Goal: Task Accomplishment & Management: Manage account settings

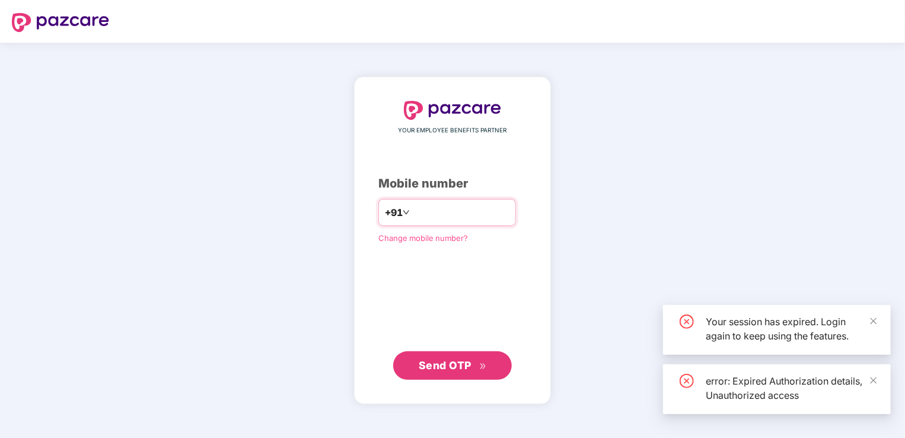
click at [484, 217] on input "number" at bounding box center [460, 212] width 97 height 19
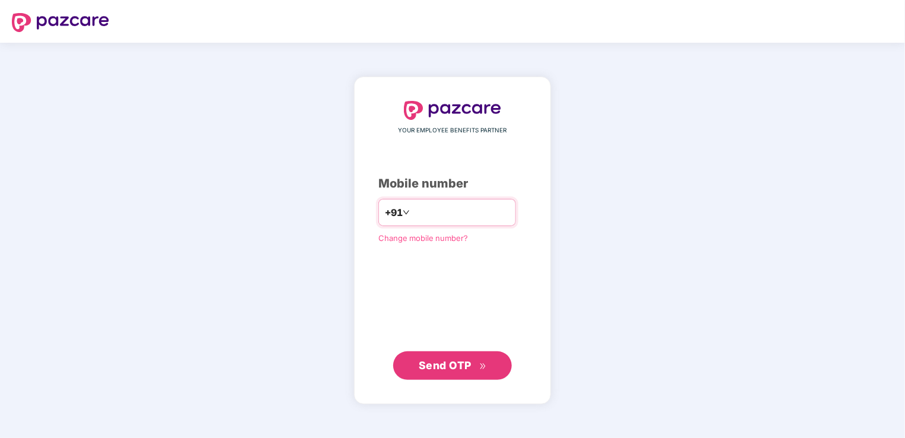
type input "*"
type input "**********"
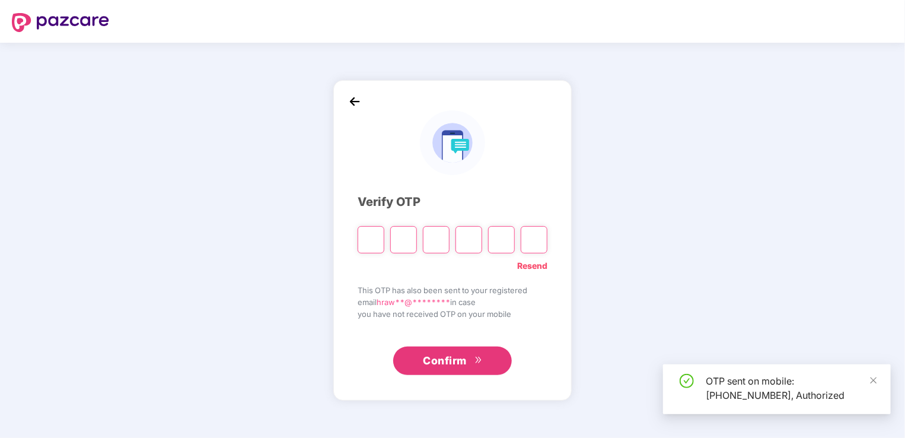
drag, startPoint x: 512, startPoint y: 267, endPoint x: 595, endPoint y: 303, distance: 90.3
click at [595, 303] on div "Verify OTP Resend This OTP has also been sent to your registered email hraw**@*…" at bounding box center [452, 240] width 905 height 395
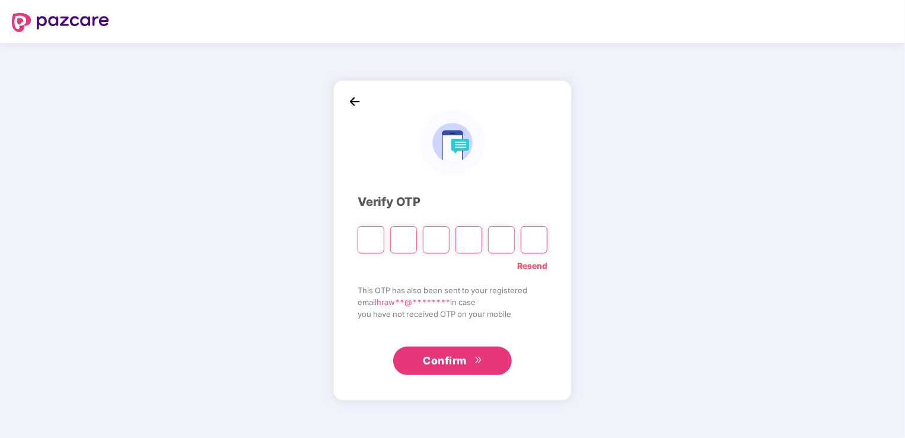
drag, startPoint x: 595, startPoint y: 303, endPoint x: 595, endPoint y: 342, distance: 38.5
click at [595, 342] on div "Verify OTP Resend This OTP has also been sent to your registered email hraw**@*…" at bounding box center [452, 240] width 905 height 395
click at [377, 238] on input "Please enter verification code. Digit 1" at bounding box center [371, 239] width 27 height 27
type input "*"
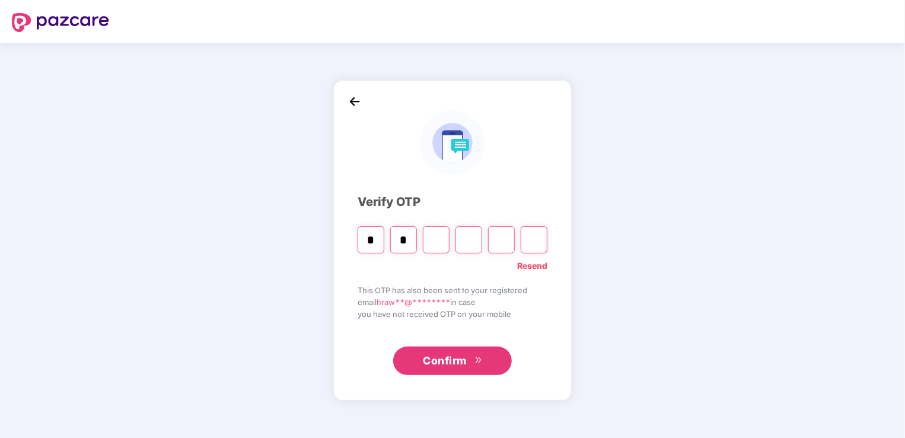
type input "*"
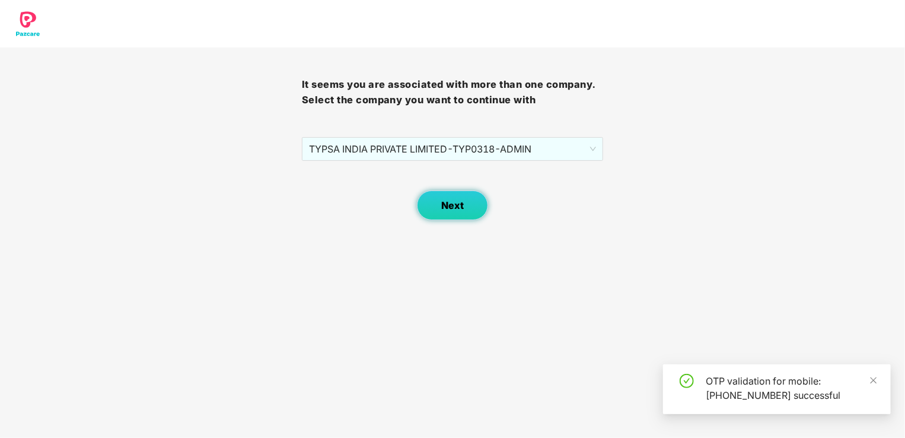
click at [437, 191] on button "Next" at bounding box center [452, 205] width 71 height 30
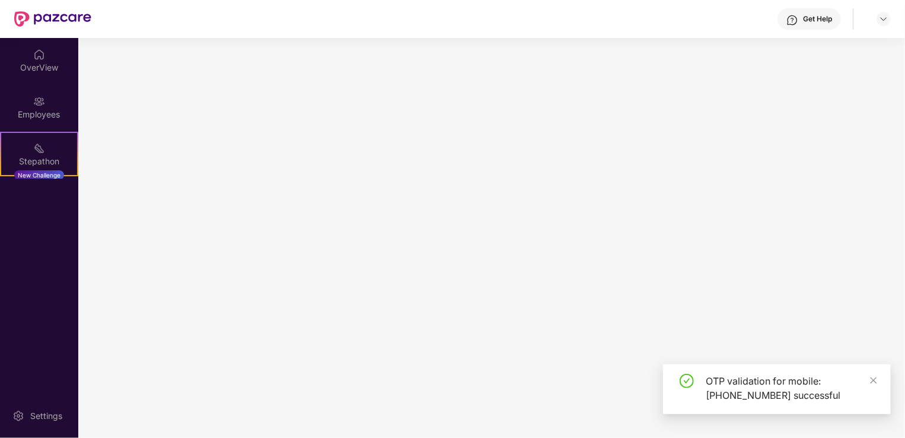
click at [451, 217] on main at bounding box center [491, 238] width 827 height 400
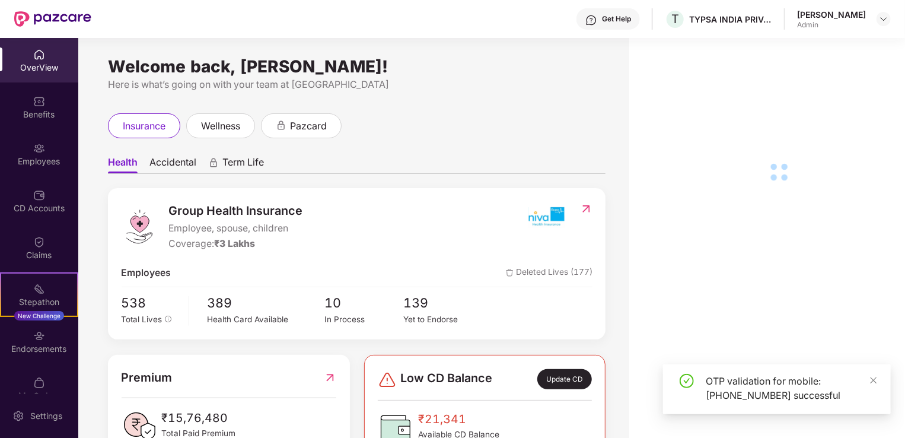
click at [46, 151] on div "Employees" at bounding box center [39, 154] width 78 height 44
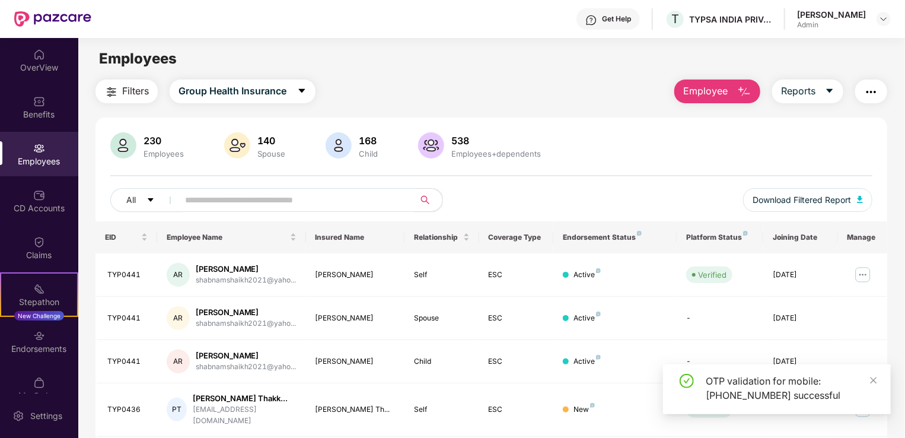
click at [298, 206] on input "text" at bounding box center [291, 200] width 213 height 18
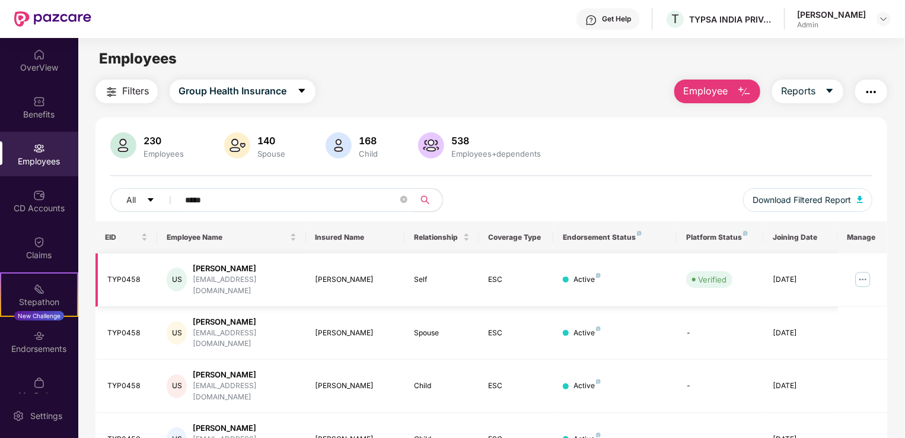
type input "*****"
drag, startPoint x: 769, startPoint y: 276, endPoint x: 816, endPoint y: 276, distance: 47.4
click at [816, 276] on td "[DATE]" at bounding box center [800, 279] width 74 height 53
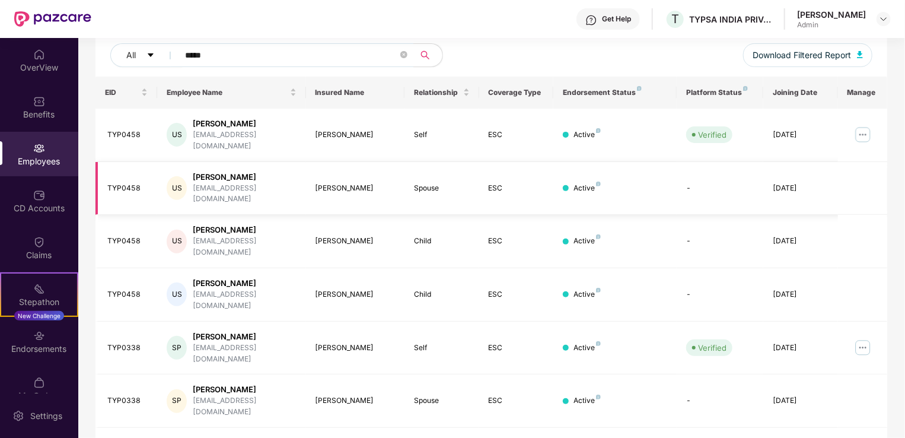
scroll to position [119, 0]
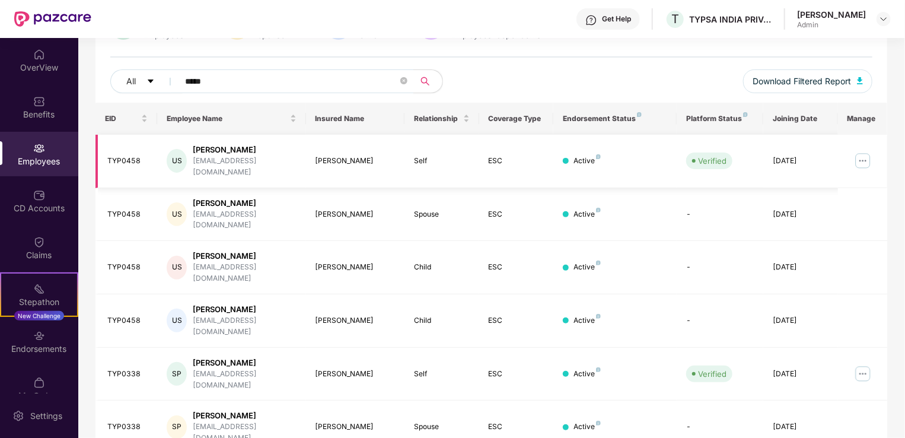
click at [795, 155] on div "[DATE]" at bounding box center [800, 160] width 55 height 11
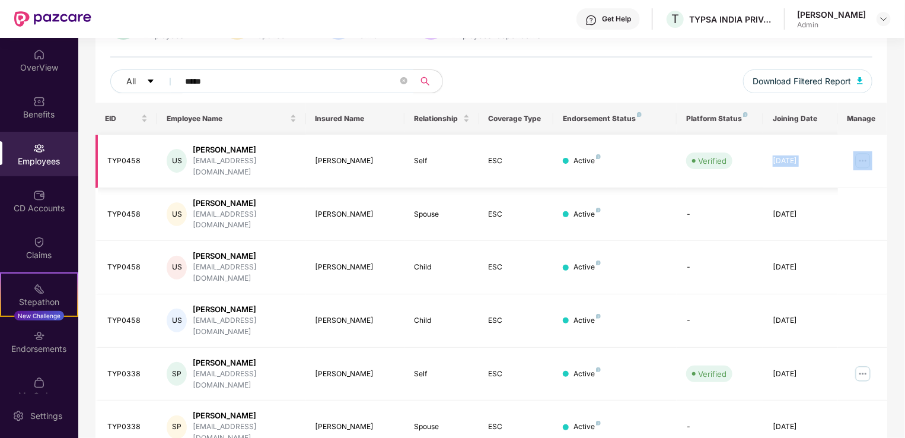
click at [790, 159] on div "[DATE]" at bounding box center [800, 160] width 55 height 11
click at [790, 164] on td "[DATE]" at bounding box center [800, 161] width 74 height 53
click at [783, 155] on div "[DATE]" at bounding box center [800, 160] width 55 height 11
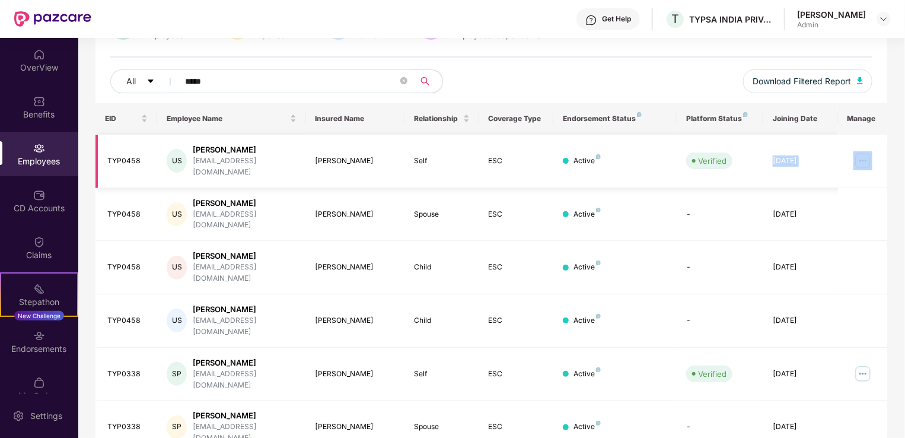
click at [783, 155] on div "[DATE]" at bounding box center [800, 160] width 55 height 11
click at [781, 138] on td "[DATE]" at bounding box center [800, 161] width 74 height 53
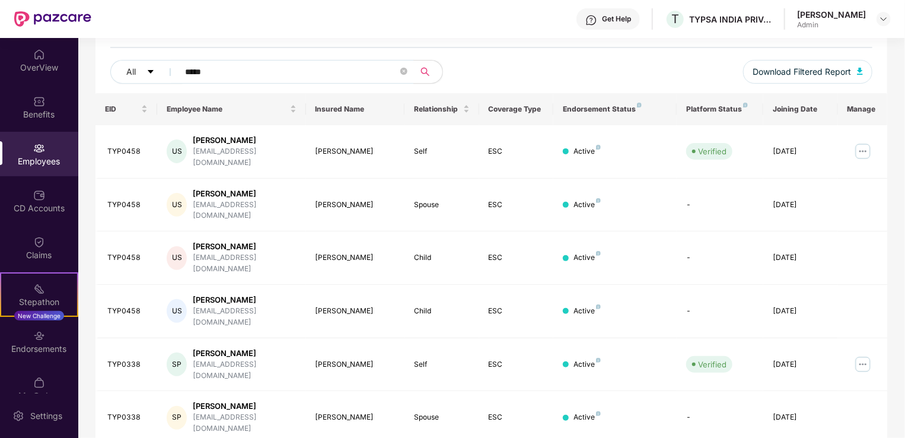
scroll to position [0, 0]
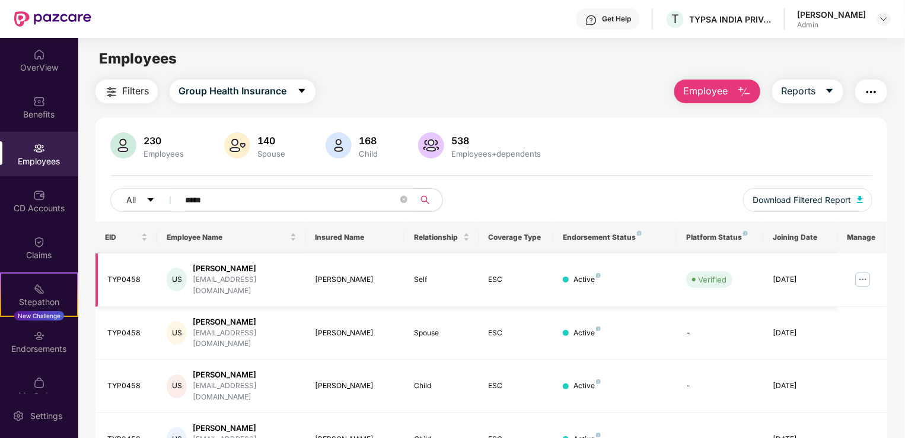
click at [854, 276] on img at bounding box center [862, 279] width 19 height 19
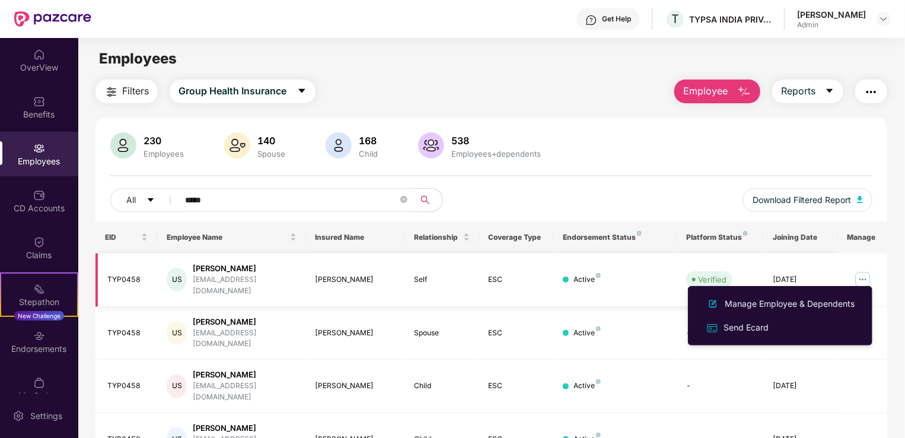
click at [862, 276] on img at bounding box center [862, 279] width 19 height 19
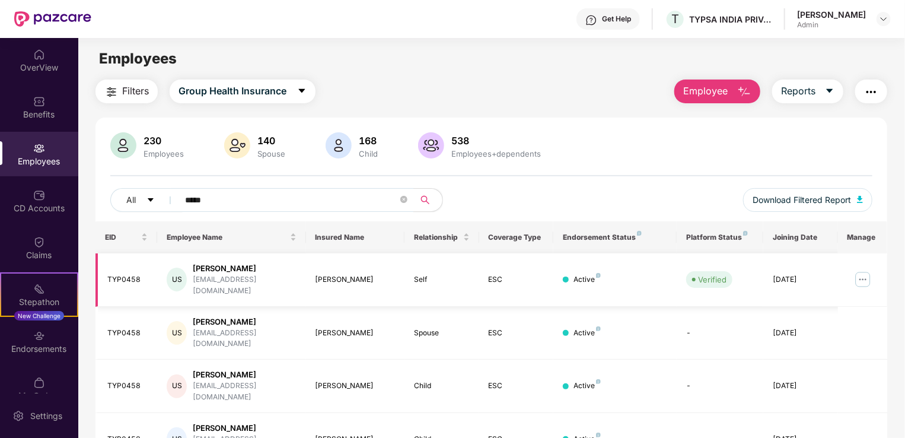
click at [862, 276] on img at bounding box center [862, 279] width 19 height 19
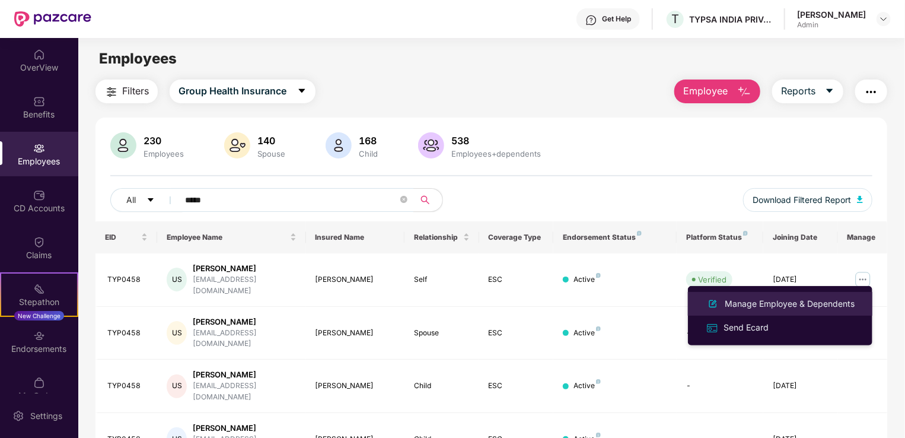
click at [827, 305] on div "Manage Employee & Dependents" at bounding box center [789, 303] width 135 height 13
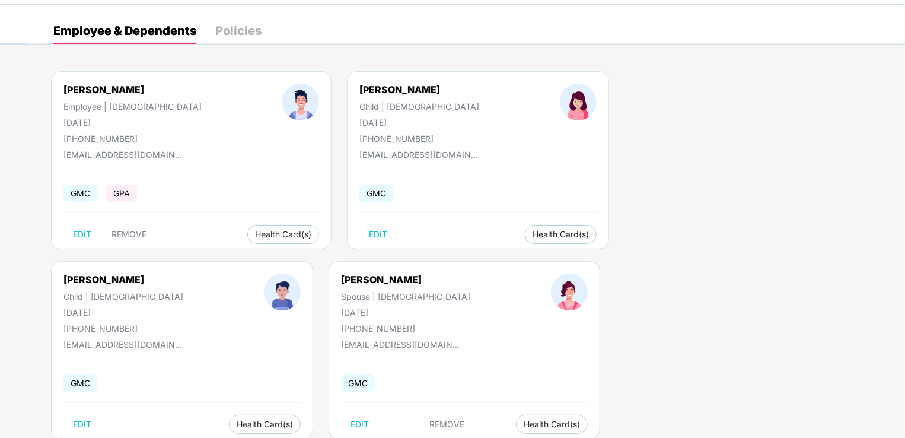
scroll to position [9, 0]
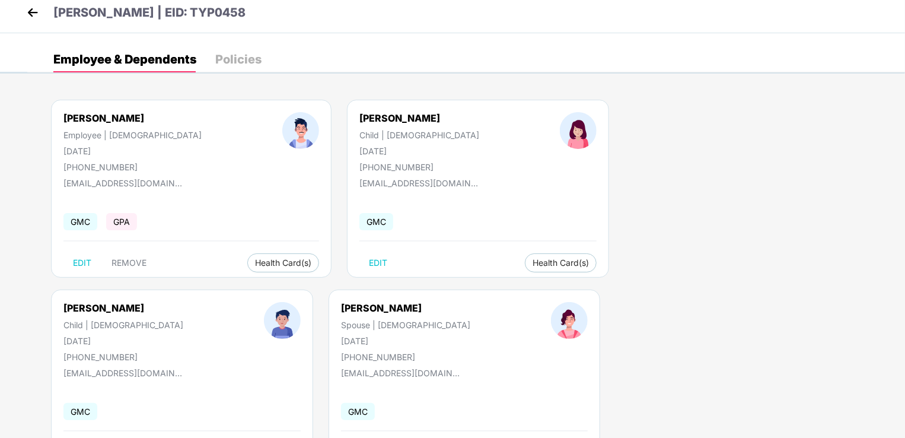
click at [36, 11] on img at bounding box center [33, 13] width 18 height 18
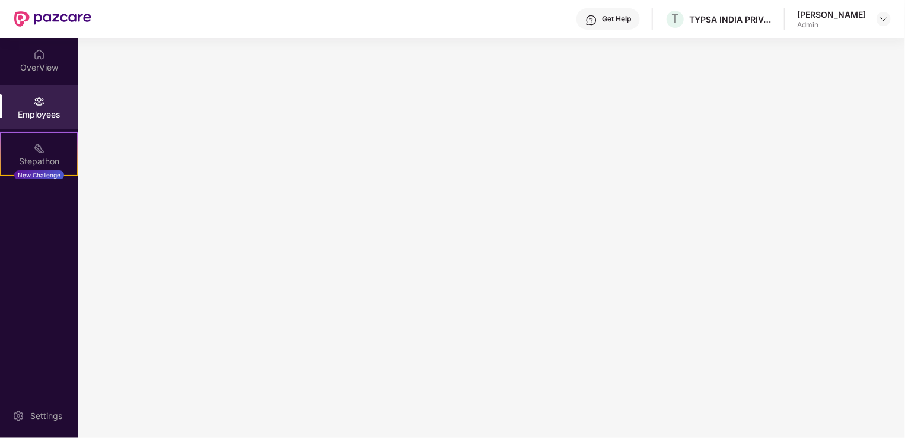
scroll to position [0, 0]
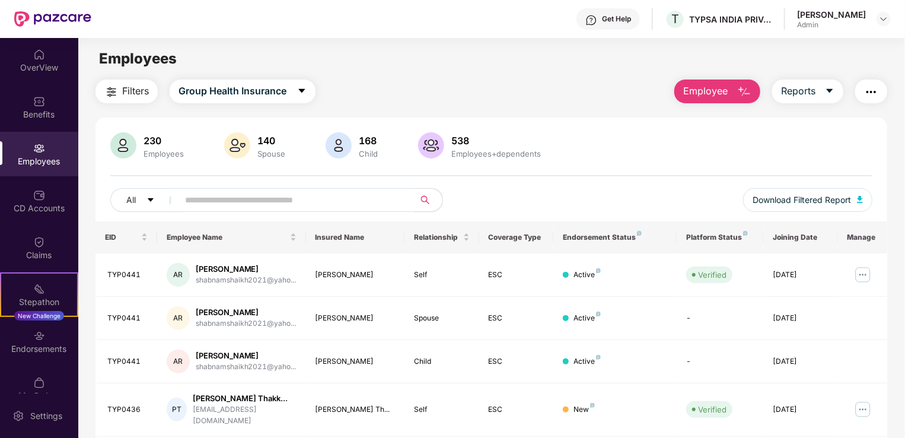
click at [251, 202] on input "text" at bounding box center [291, 200] width 213 height 18
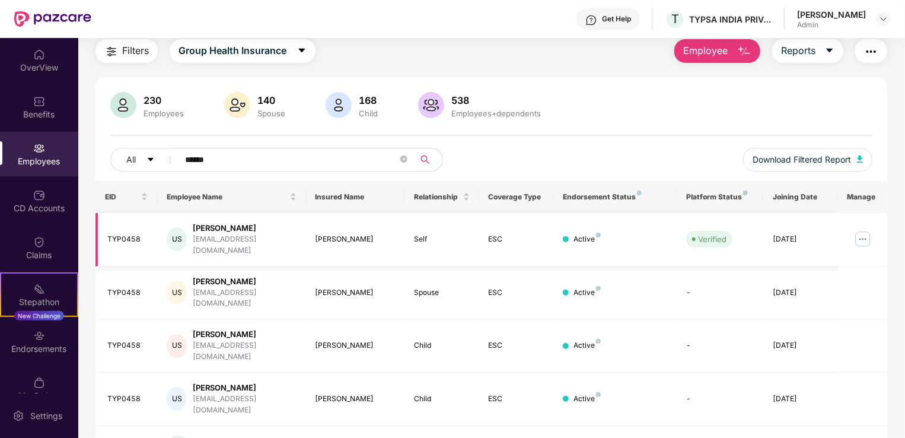
scroll to position [119, 0]
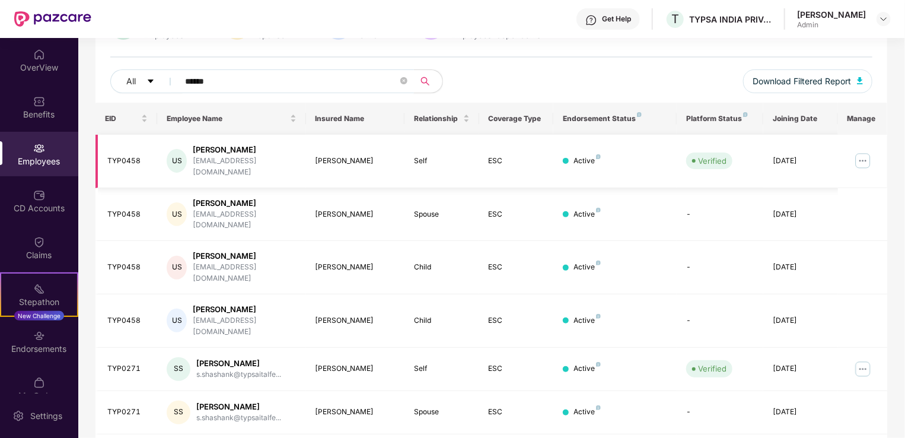
type input "******"
click at [863, 157] on img at bounding box center [862, 160] width 19 height 19
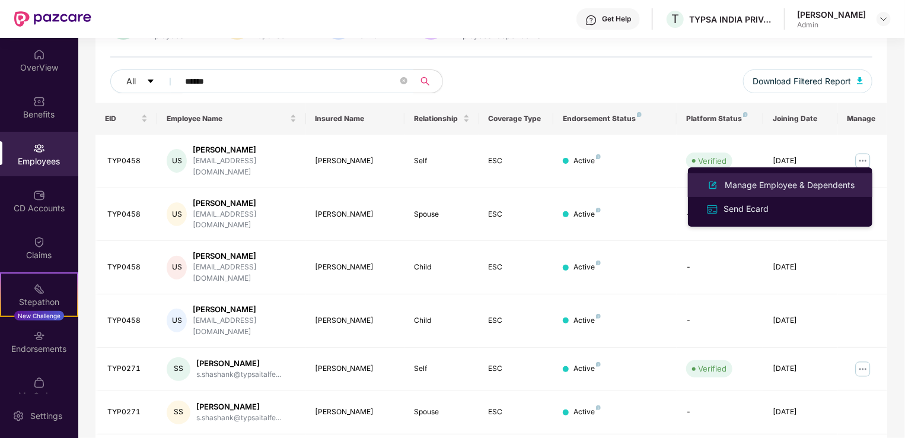
click at [767, 185] on div "Manage Employee & Dependents" at bounding box center [789, 184] width 135 height 13
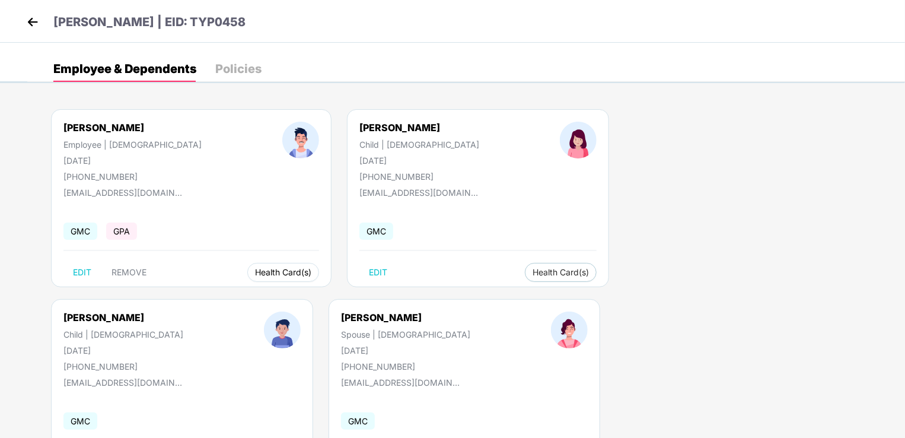
click at [255, 269] on span "Health Card(s)" at bounding box center [283, 272] width 56 height 6
click at [237, 291] on span "Health Insurance(ESC)" at bounding box center [241, 295] width 104 height 13
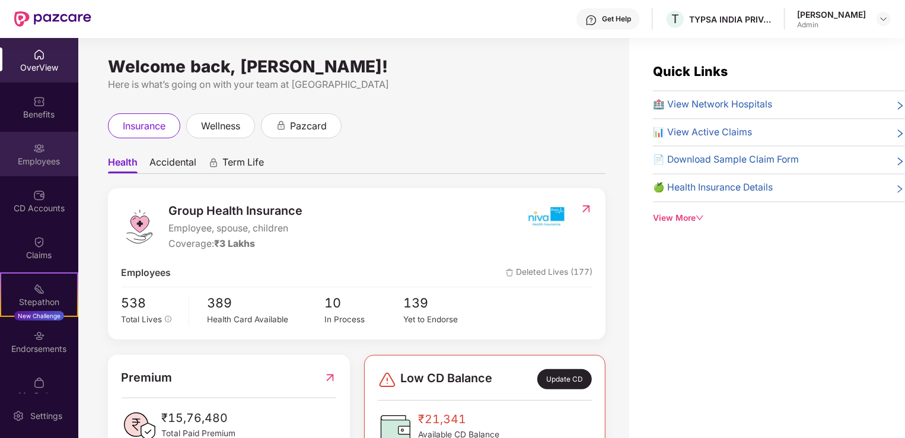
click at [40, 162] on div "Employees" at bounding box center [39, 161] width 78 height 12
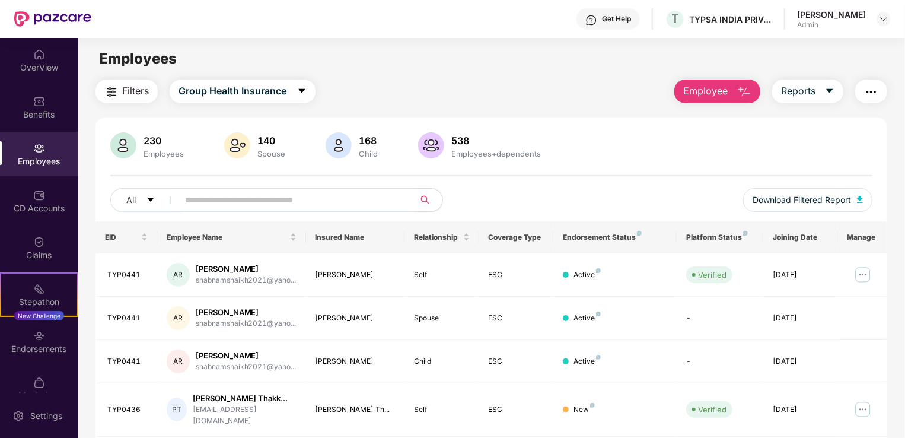
click at [266, 204] on input "text" at bounding box center [291, 200] width 213 height 18
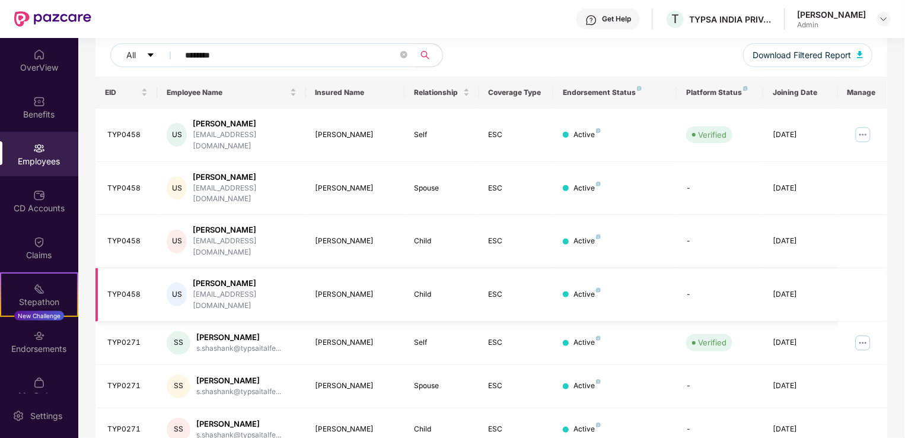
scroll to position [145, 0]
click at [860, 129] on img at bounding box center [862, 134] width 19 height 19
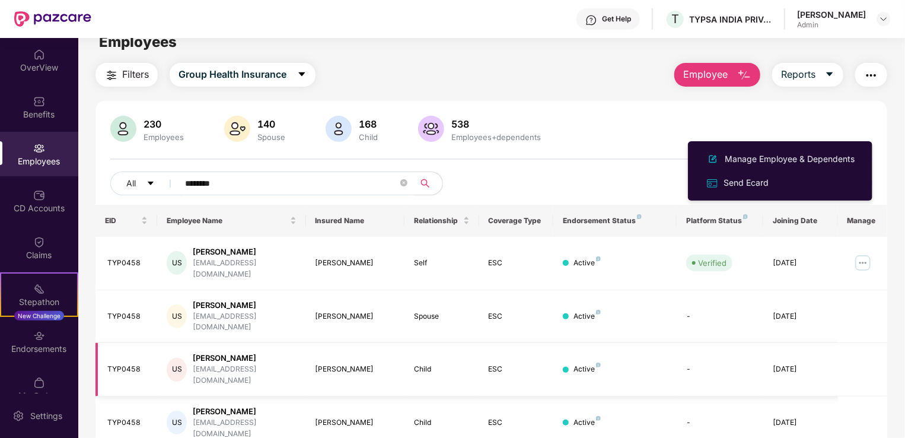
scroll to position [0, 0]
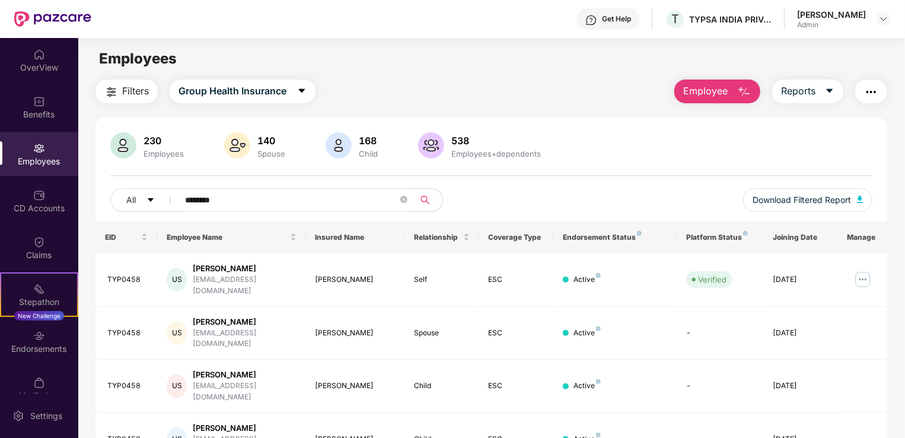
click at [259, 193] on input "********" at bounding box center [291, 200] width 213 height 18
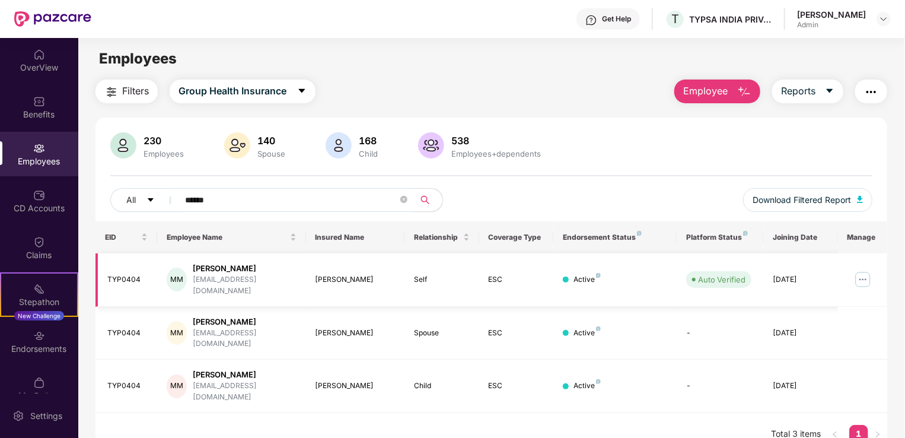
click at [863, 272] on img at bounding box center [862, 279] width 19 height 19
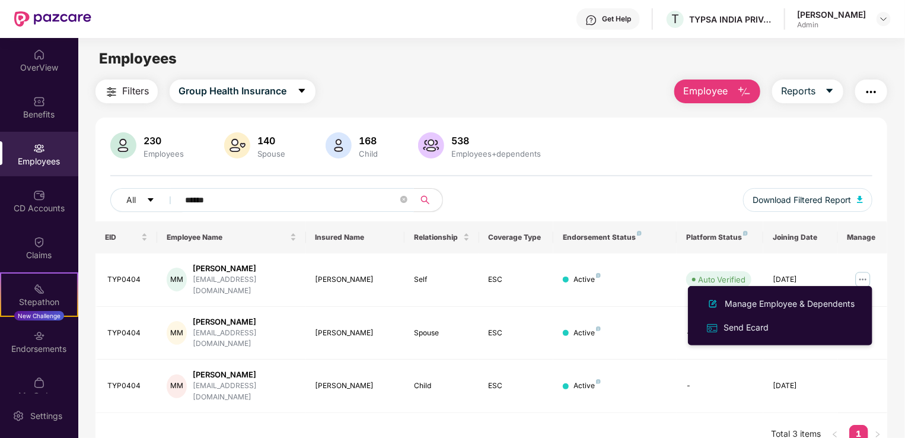
click at [280, 195] on input "******" at bounding box center [291, 200] width 213 height 18
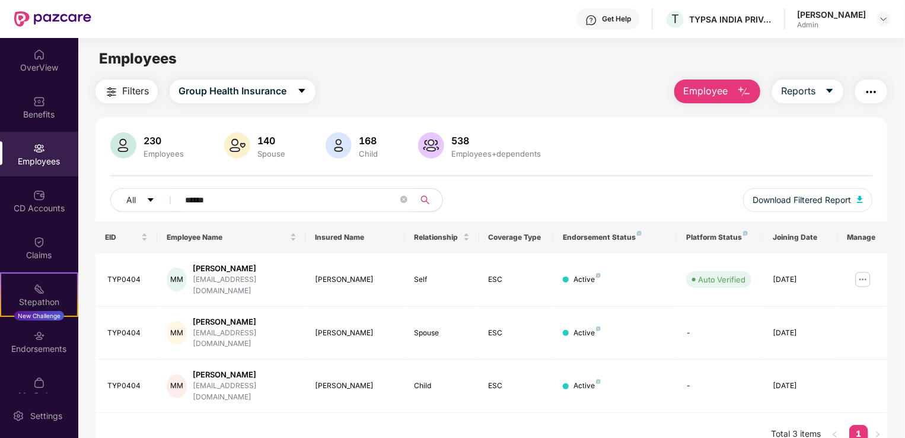
click at [280, 195] on input "******" at bounding box center [291, 200] width 213 height 18
type input "*"
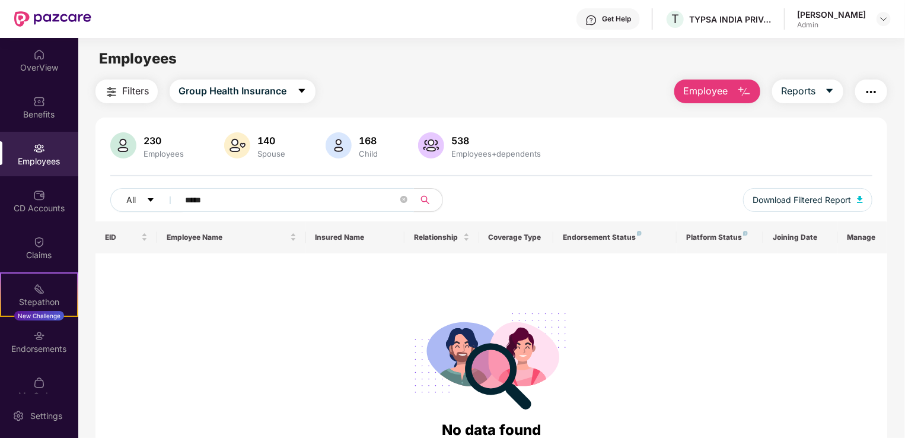
type input "******"
